Goal: Information Seeking & Learning: Learn about a topic

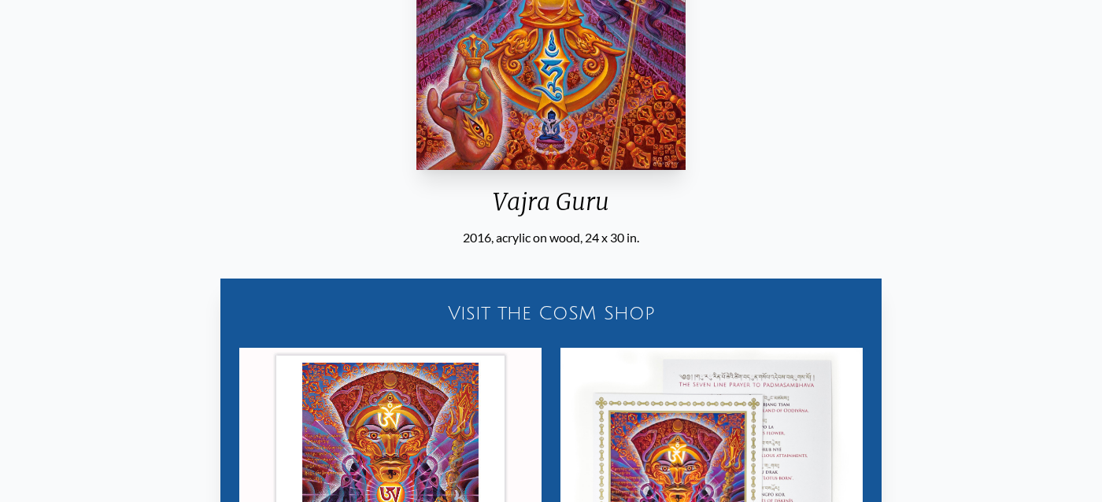
scroll to position [376, 0]
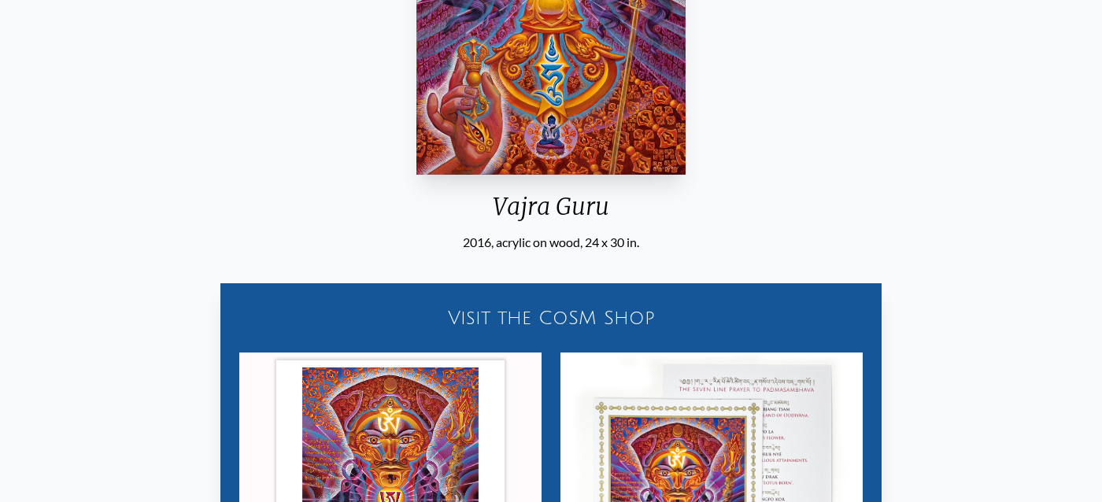
click at [640, 325] on div "Visit the CoSM Shop" at bounding box center [551, 318] width 642 height 50
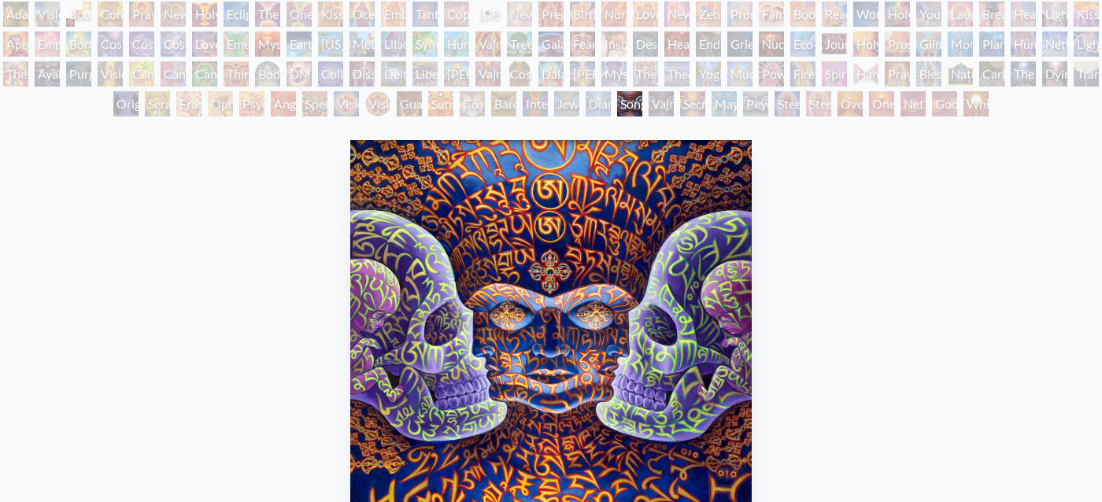
scroll to position [98, 0]
click at [659, 102] on div "Vajra Being" at bounding box center [660, 104] width 25 height 25
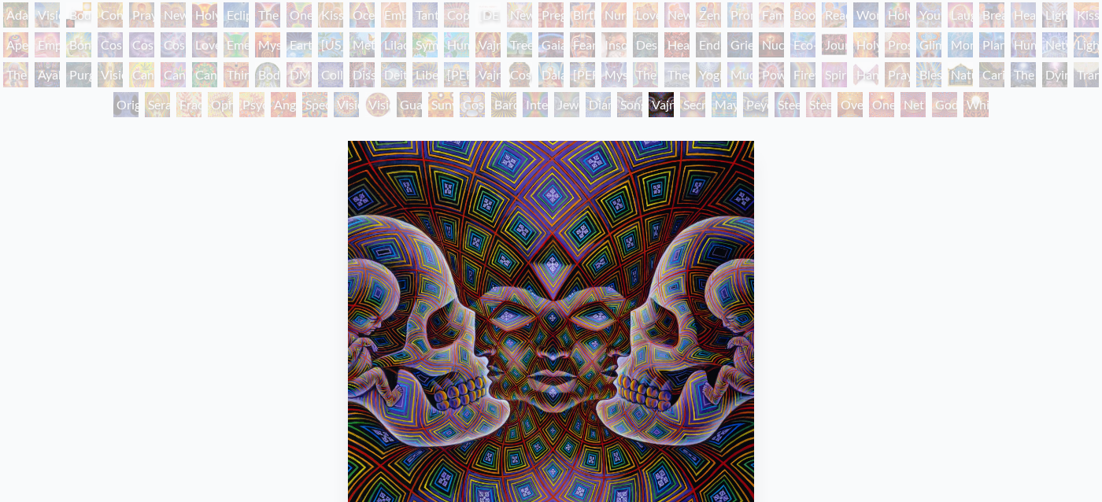
click at [617, 102] on div "Song of Vajra Being" at bounding box center [629, 104] width 25 height 25
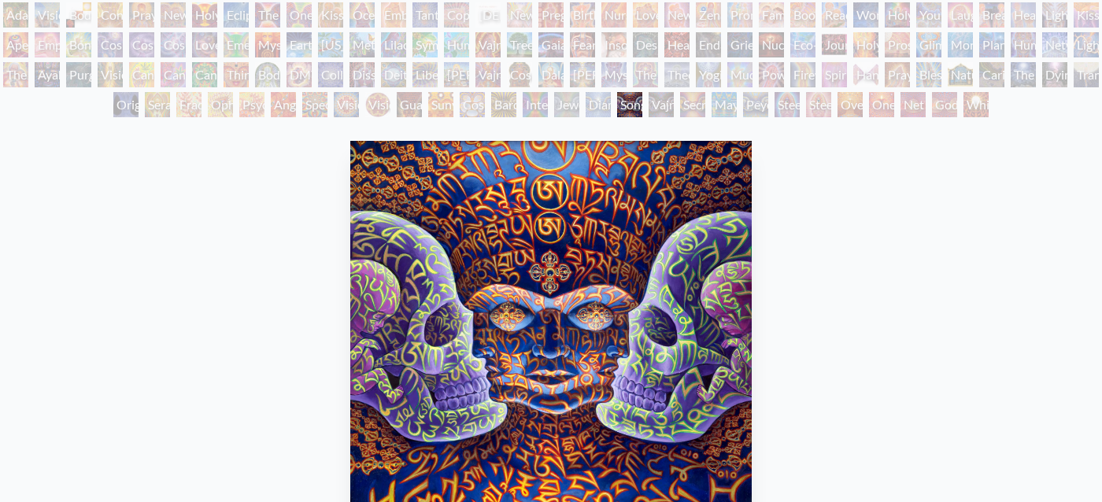
click at [491, 109] on div "Bardo Being" at bounding box center [503, 104] width 25 height 25
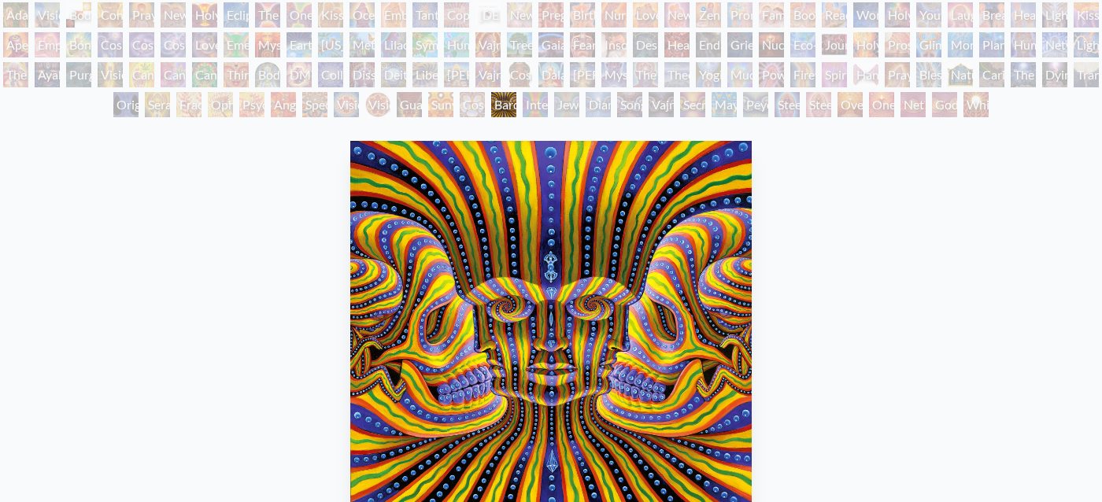
click at [611, 99] on div "Diamond Being" at bounding box center [597, 104] width 25 height 25
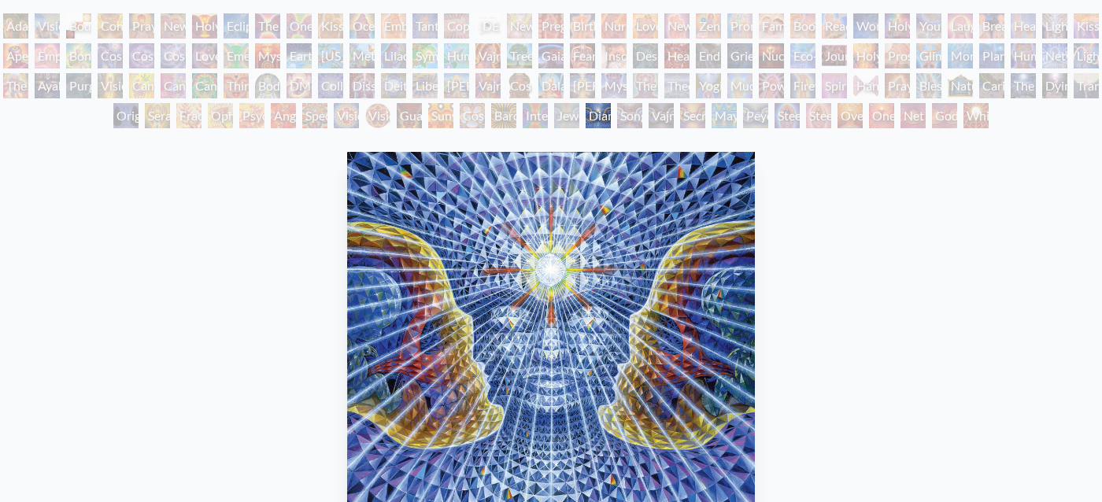
scroll to position [81, 0]
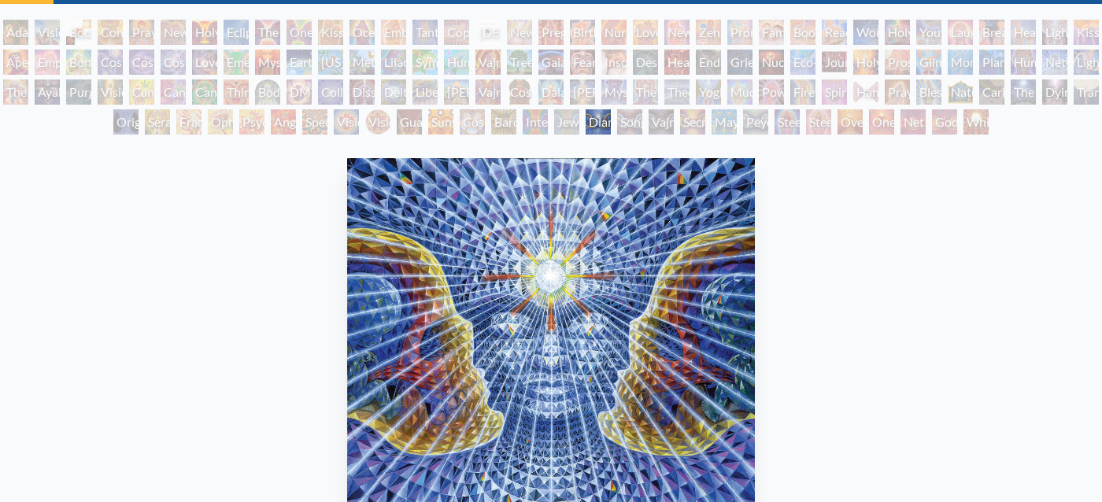
click at [845, 126] on div "Oversoul" at bounding box center [849, 121] width 25 height 25
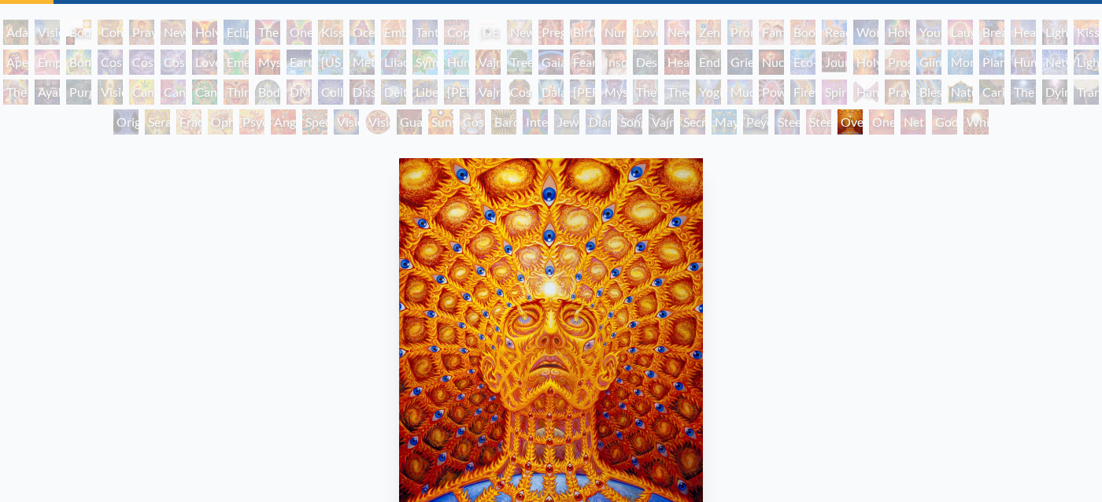
click at [932, 123] on div "Godself" at bounding box center [944, 121] width 25 height 25
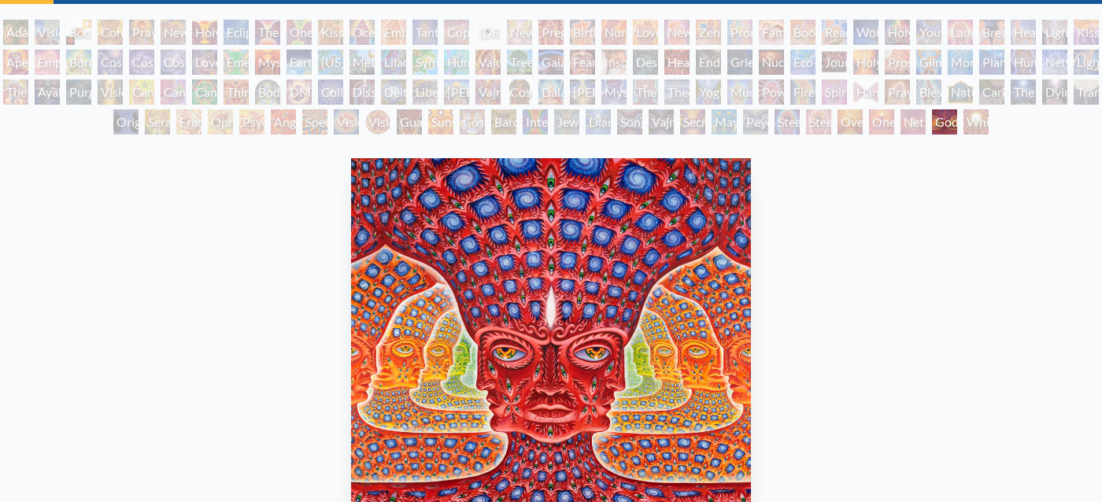
click at [981, 122] on div "White Light" at bounding box center [975, 121] width 25 height 25
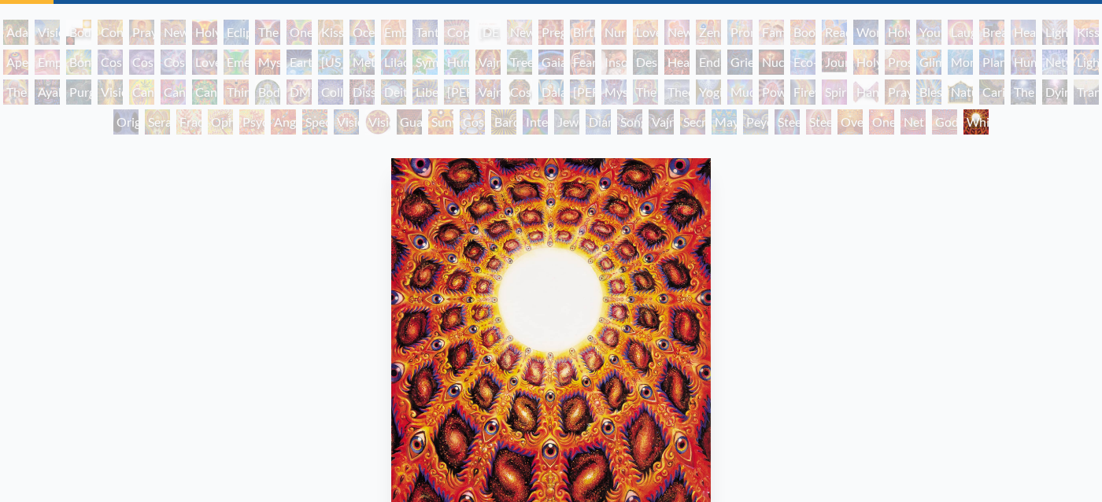
click at [903, 124] on div "Net of Being" at bounding box center [912, 121] width 25 height 25
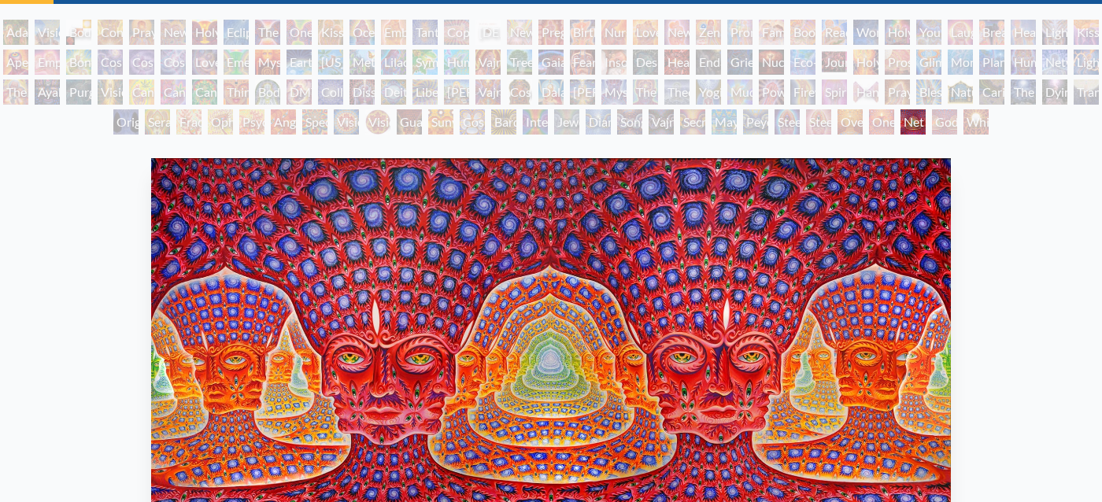
click at [806, 120] on div "Steeplehead 2" at bounding box center [818, 121] width 25 height 25
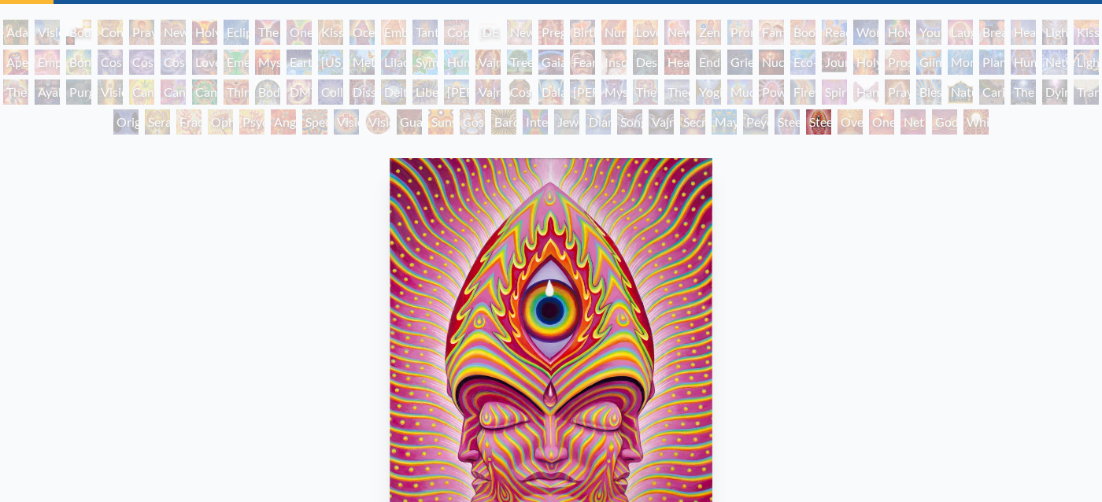
click at [745, 126] on div "Peyote Being" at bounding box center [755, 121] width 25 height 25
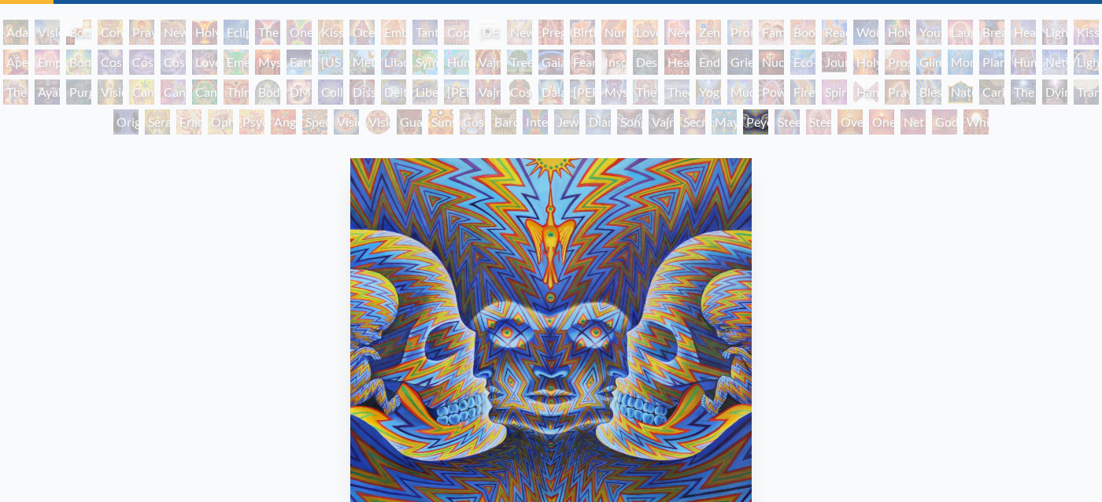
click at [438, 60] on div "Symbiosis: Gall Wasp & Oak Tree" at bounding box center [424, 62] width 25 height 25
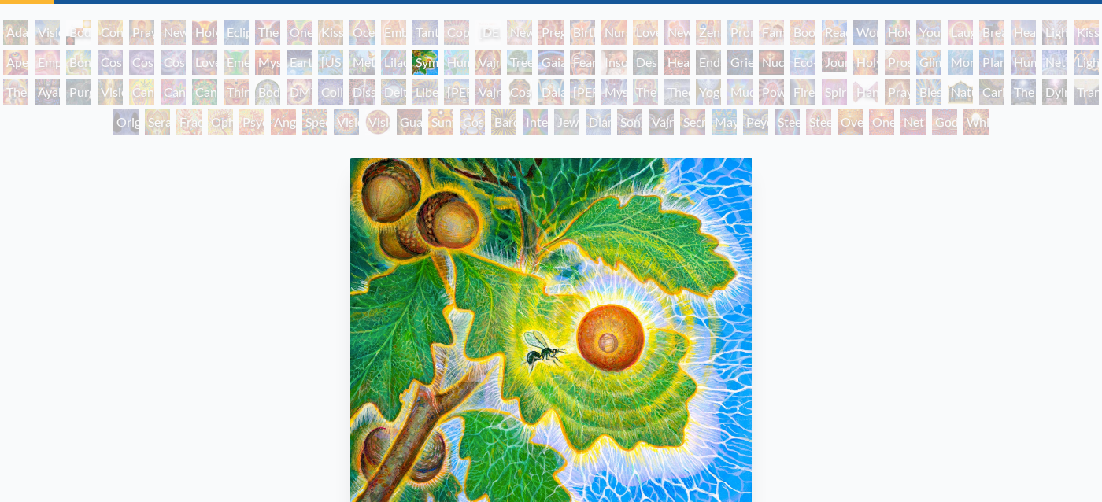
click at [500, 90] on div "Vajra Guru" at bounding box center [487, 91] width 25 height 25
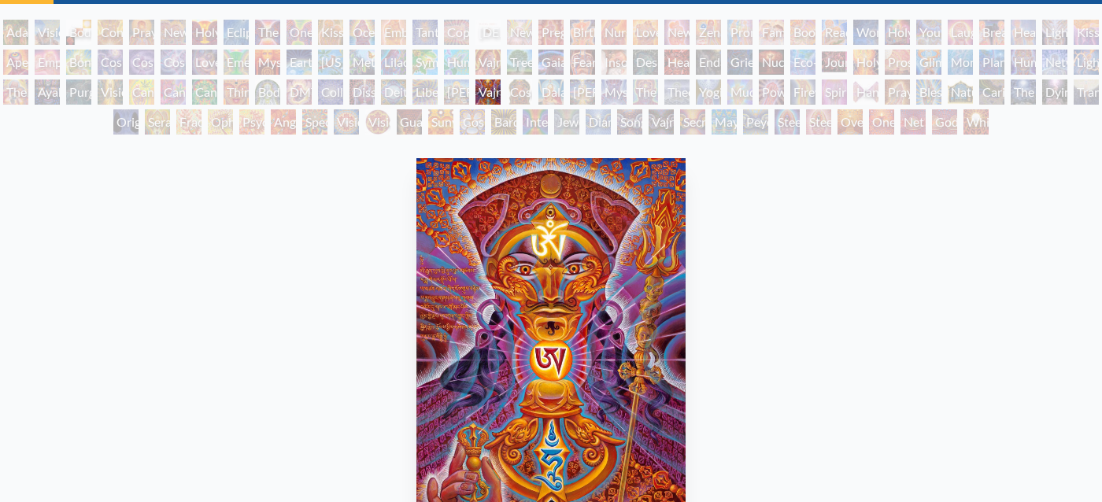
click at [469, 86] on div "[PERSON_NAME]" at bounding box center [456, 91] width 25 height 25
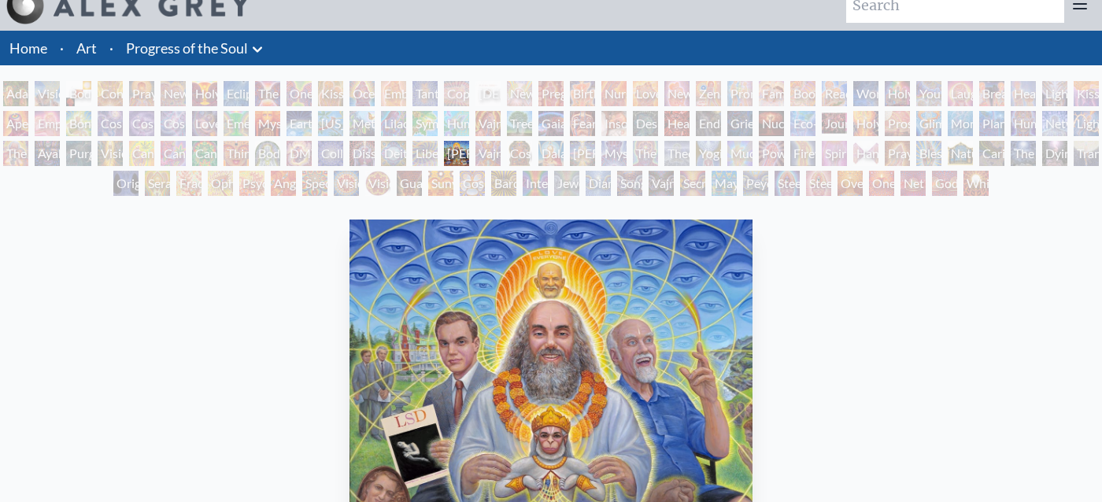
scroll to position [19, 0]
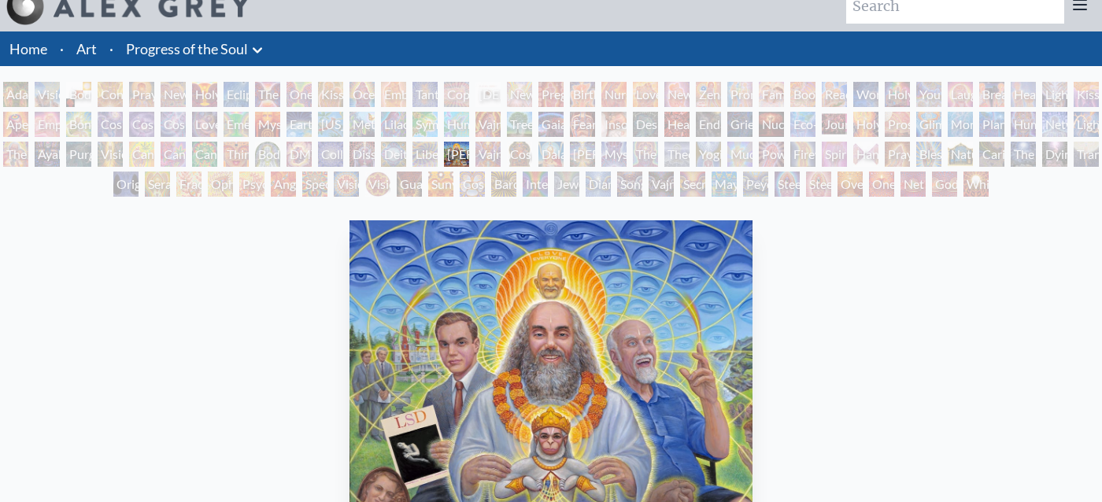
click at [493, 152] on div "Vajra Guru" at bounding box center [487, 154] width 25 height 25
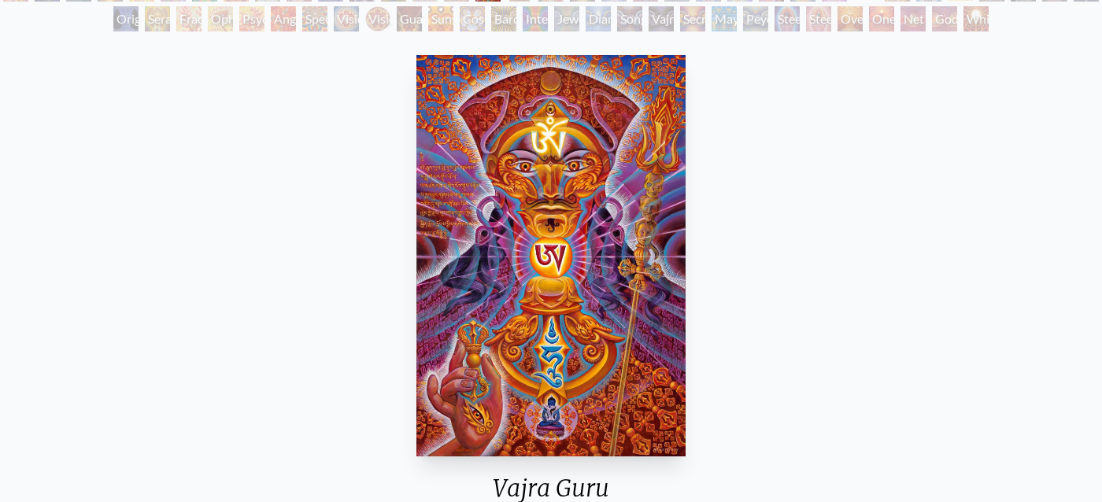
scroll to position [190, 0]
